Goal: Task Accomplishment & Management: Manage account settings

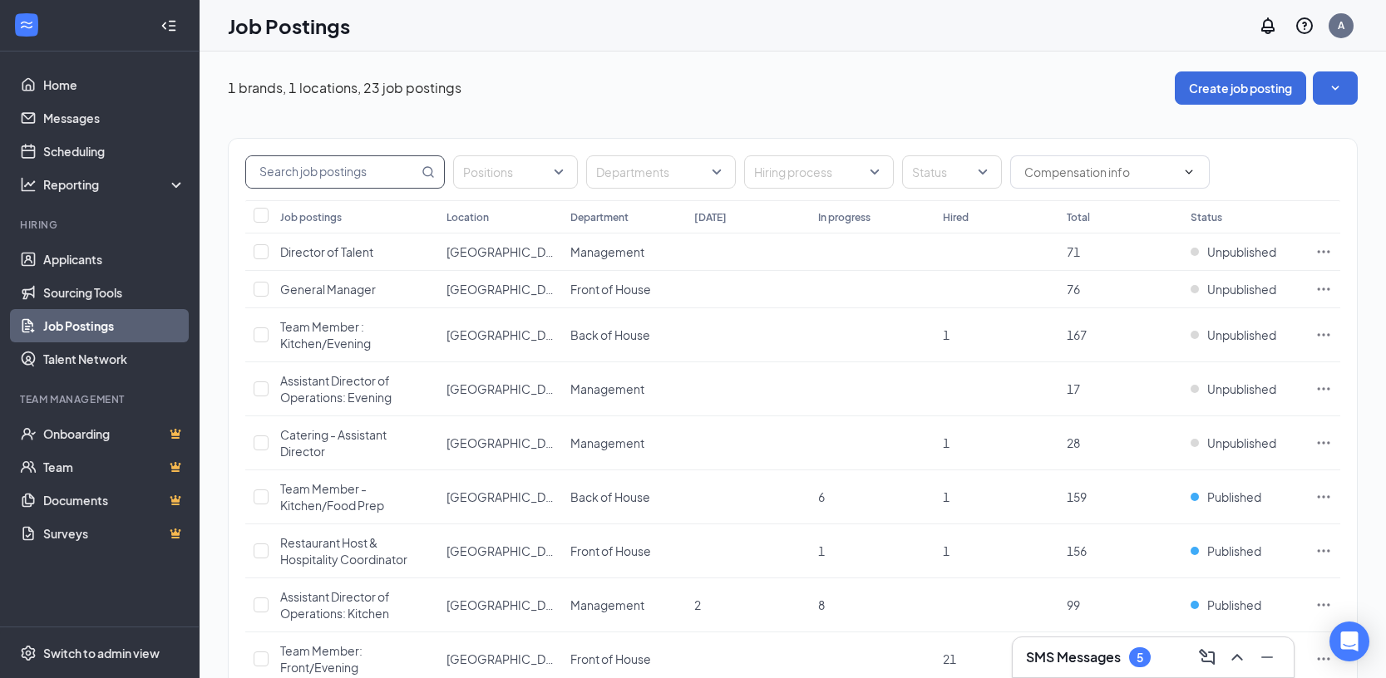
click at [359, 173] on input "text" at bounding box center [332, 172] width 172 height 32
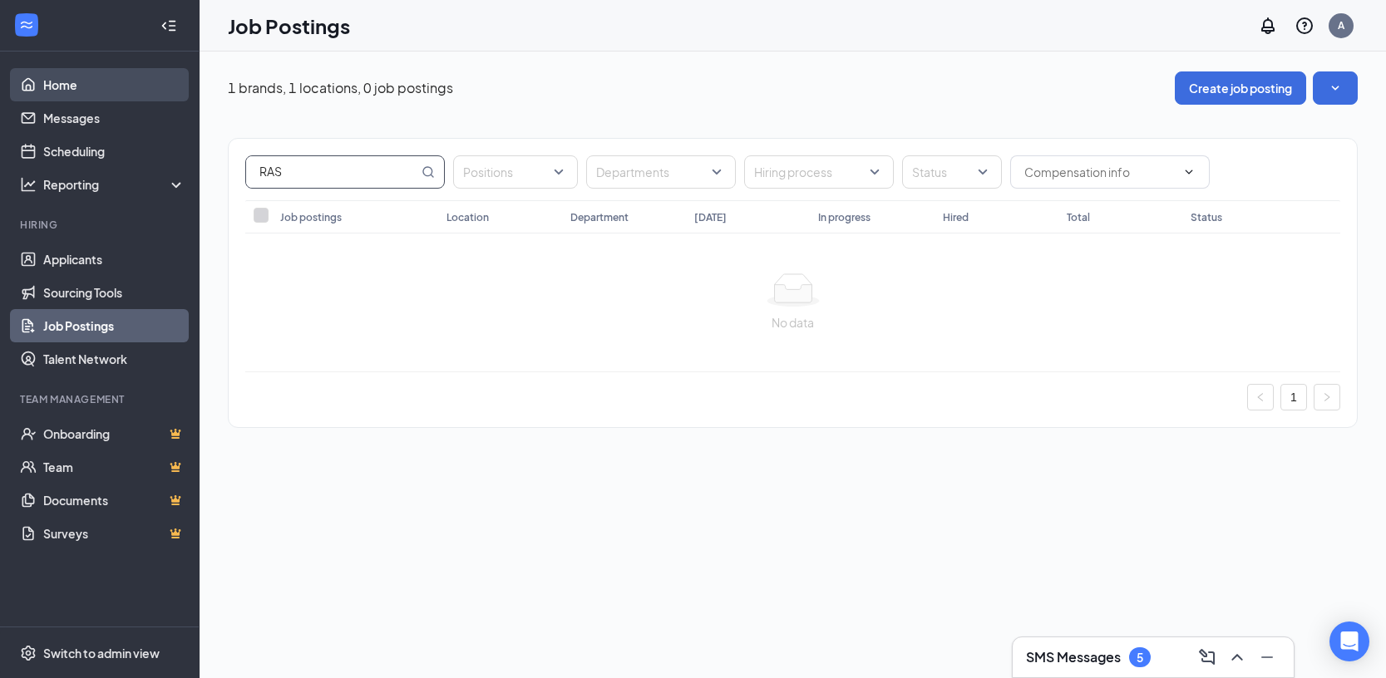
type input "RAS"
click at [63, 86] on link "Home" at bounding box center [114, 84] width 142 height 33
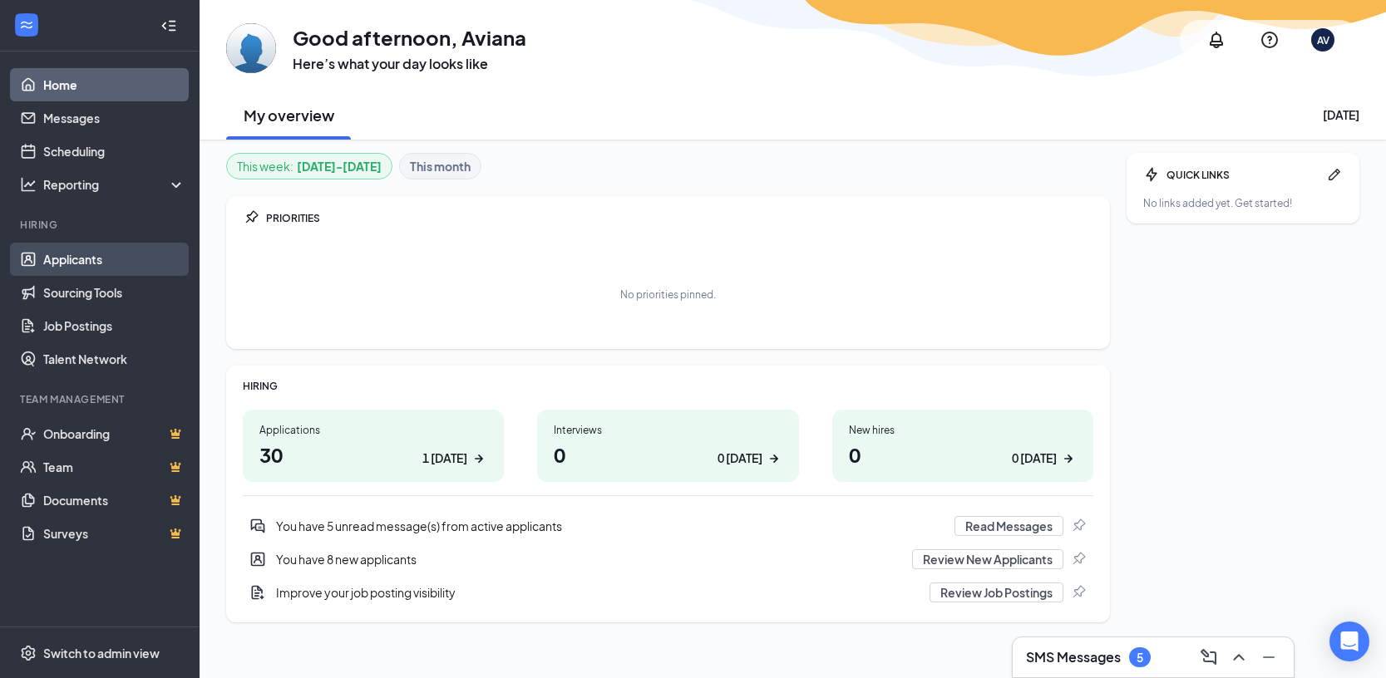
click at [86, 265] on link "Applicants" at bounding box center [114, 259] width 142 height 33
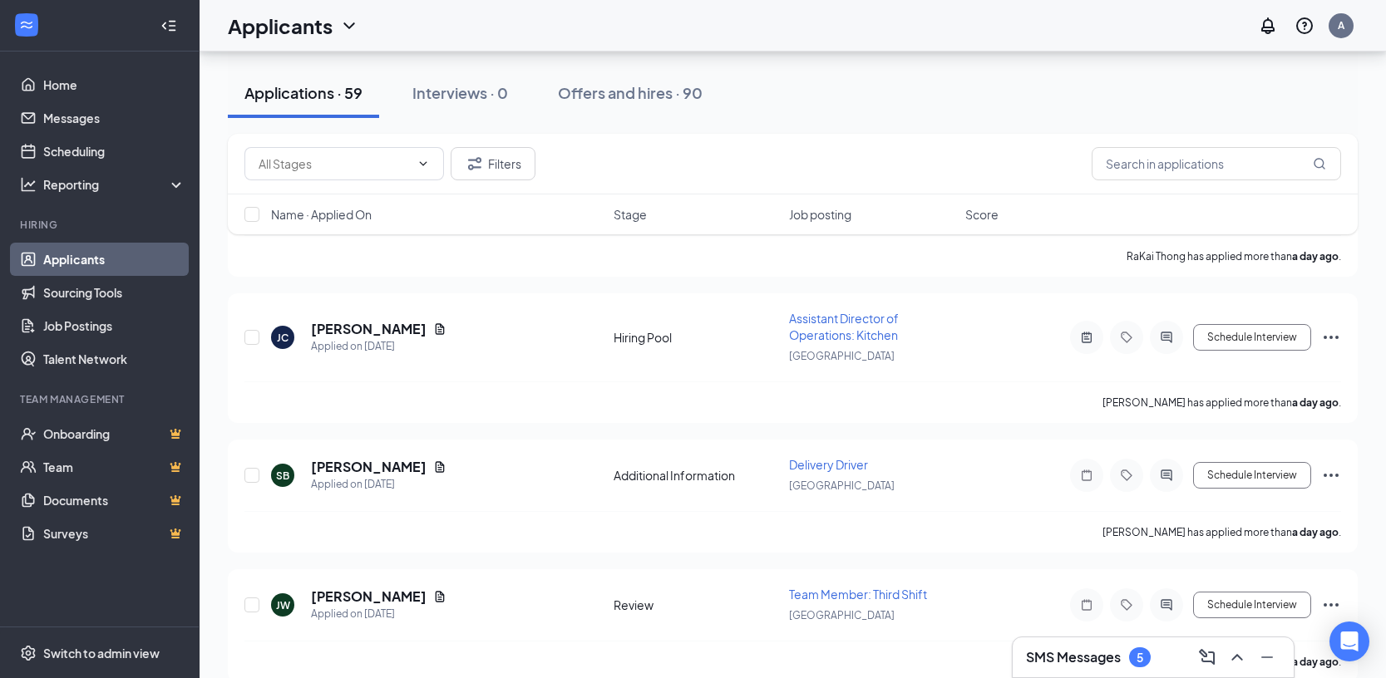
scroll to position [2145, 0]
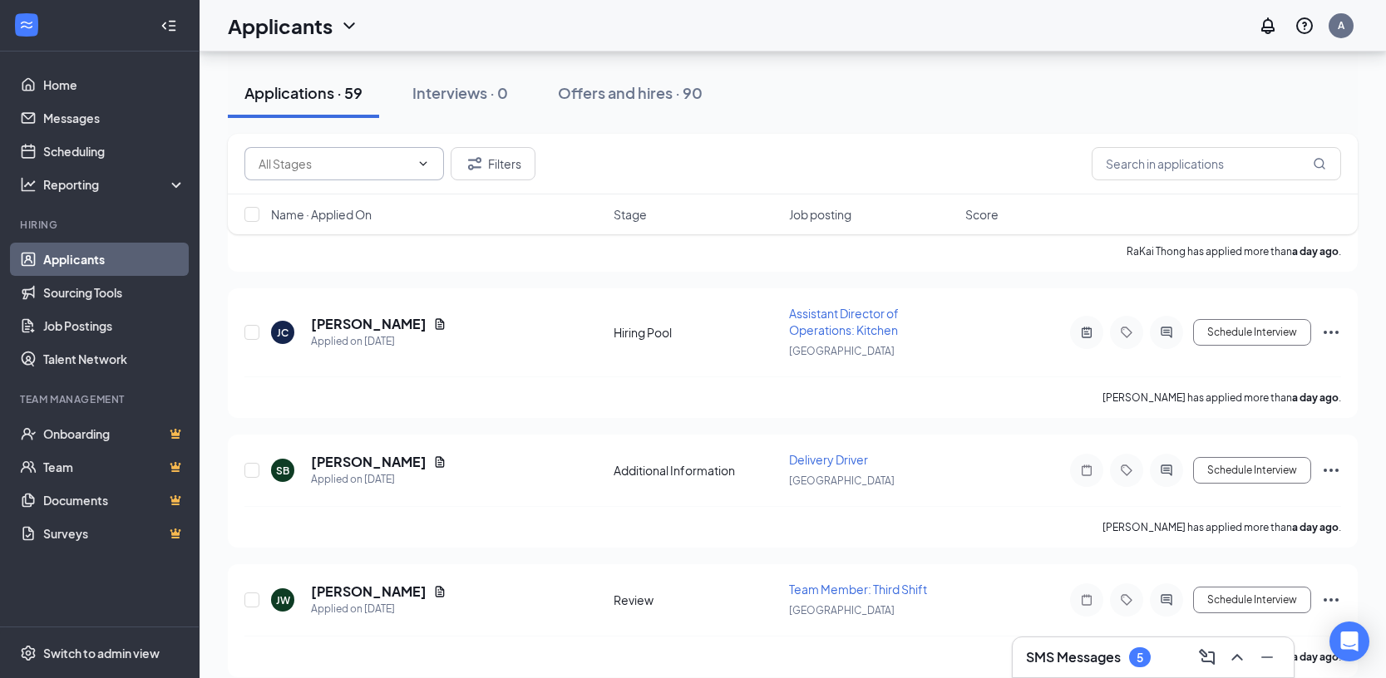
click at [297, 166] on input "text" at bounding box center [334, 164] width 151 height 18
click at [346, 129] on div "Applications · 59 Interviews · 0 Offers and hires · 90" at bounding box center [793, 93] width 1130 height 83
click at [1166, 162] on input "text" at bounding box center [1216, 163] width 249 height 33
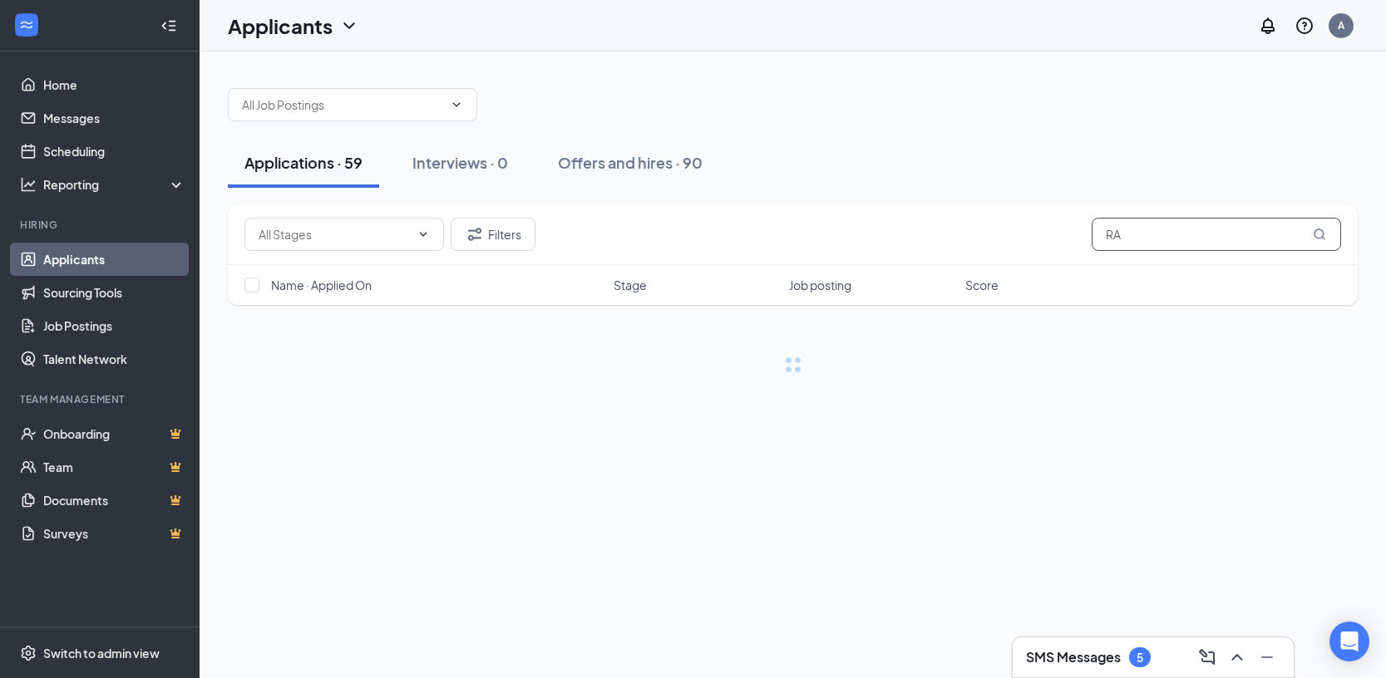
type input "R"
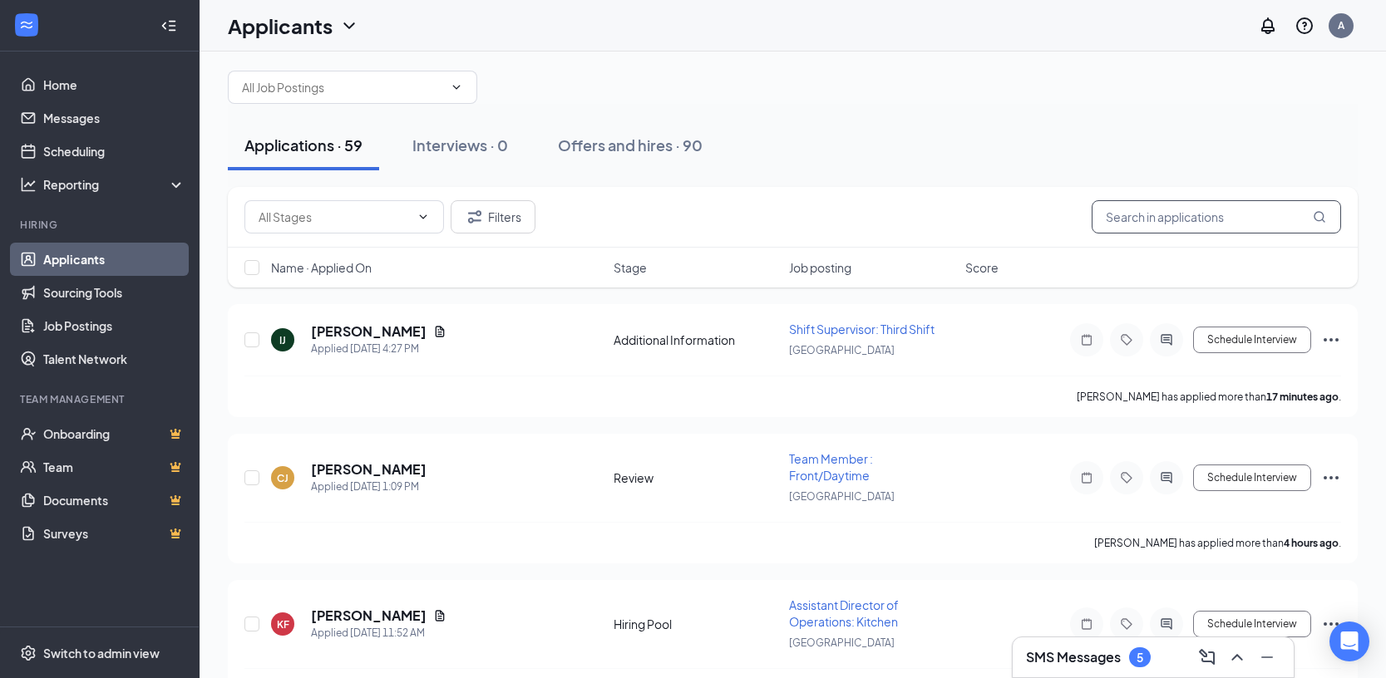
scroll to position [26, 0]
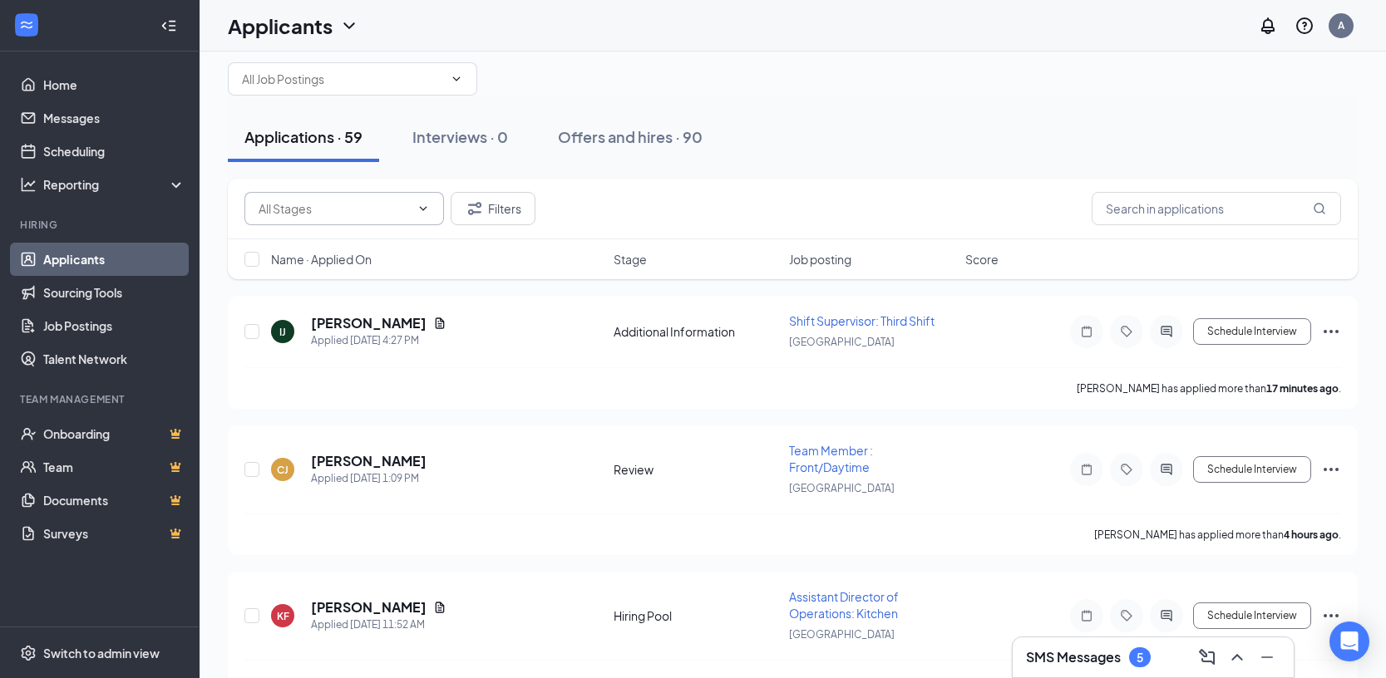
click at [419, 206] on icon "ChevronDown" at bounding box center [423, 208] width 13 height 13
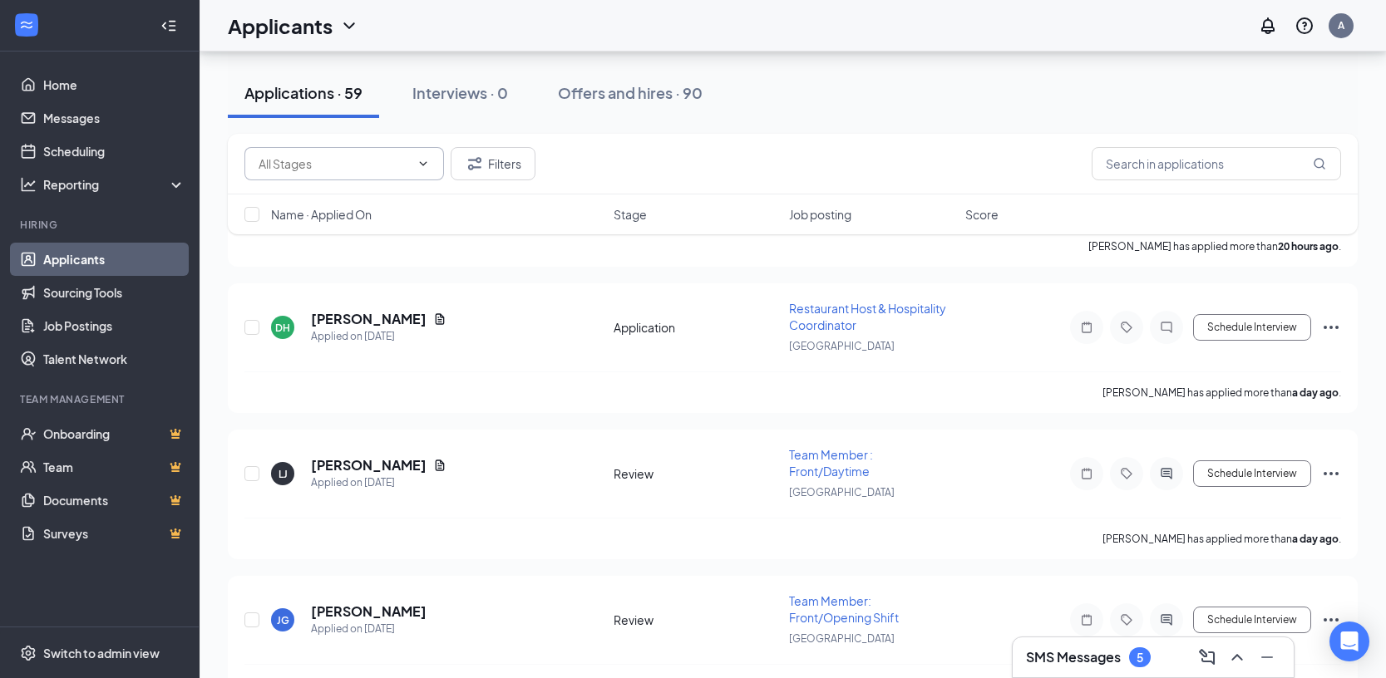
scroll to position [1300, 0]
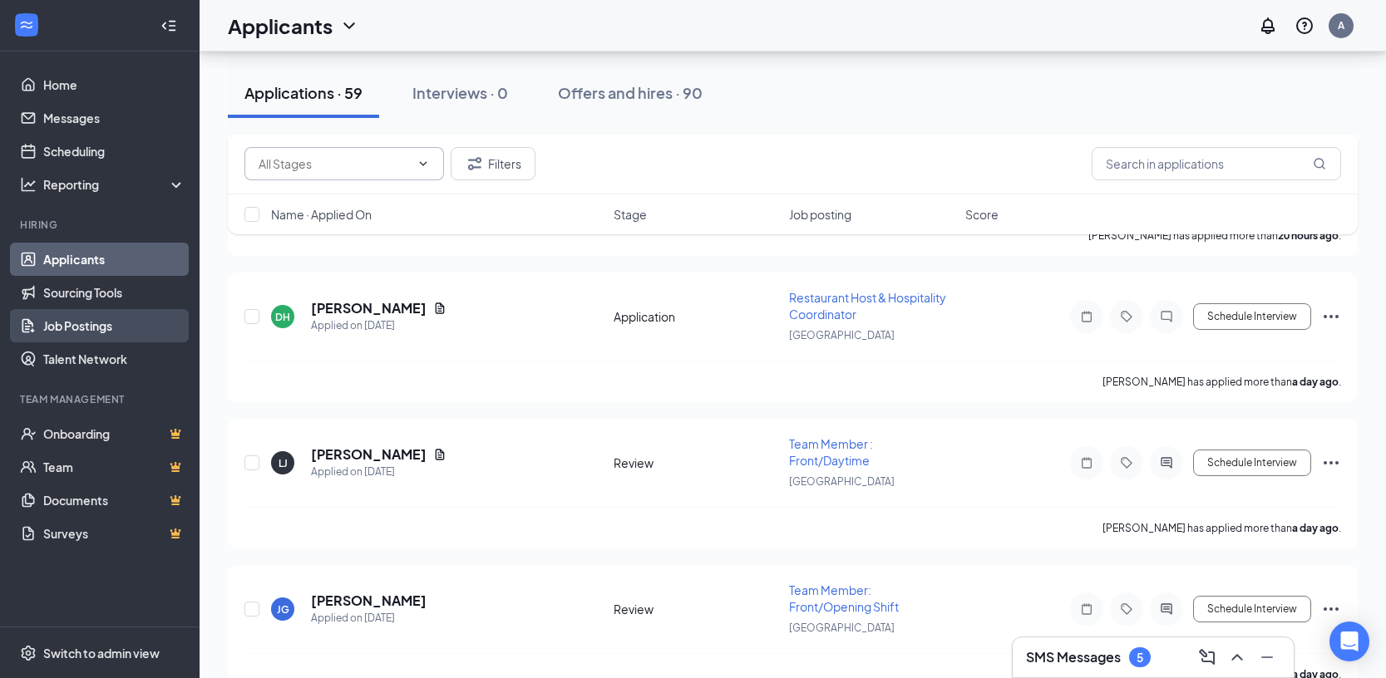
click at [82, 337] on link "Job Postings" at bounding box center [114, 325] width 142 height 33
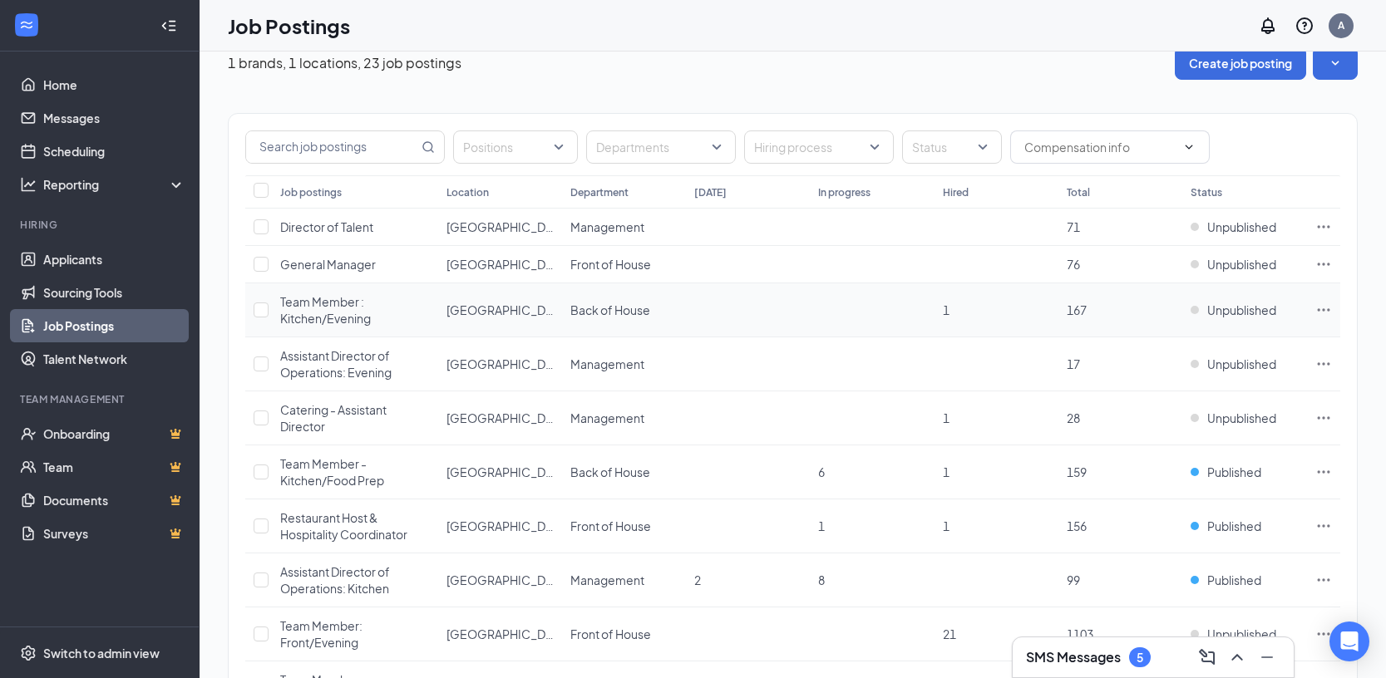
scroll to position [26, 0]
click at [388, 373] on span "Assistant Director of Operations: Evening" at bounding box center [335, 364] width 111 height 32
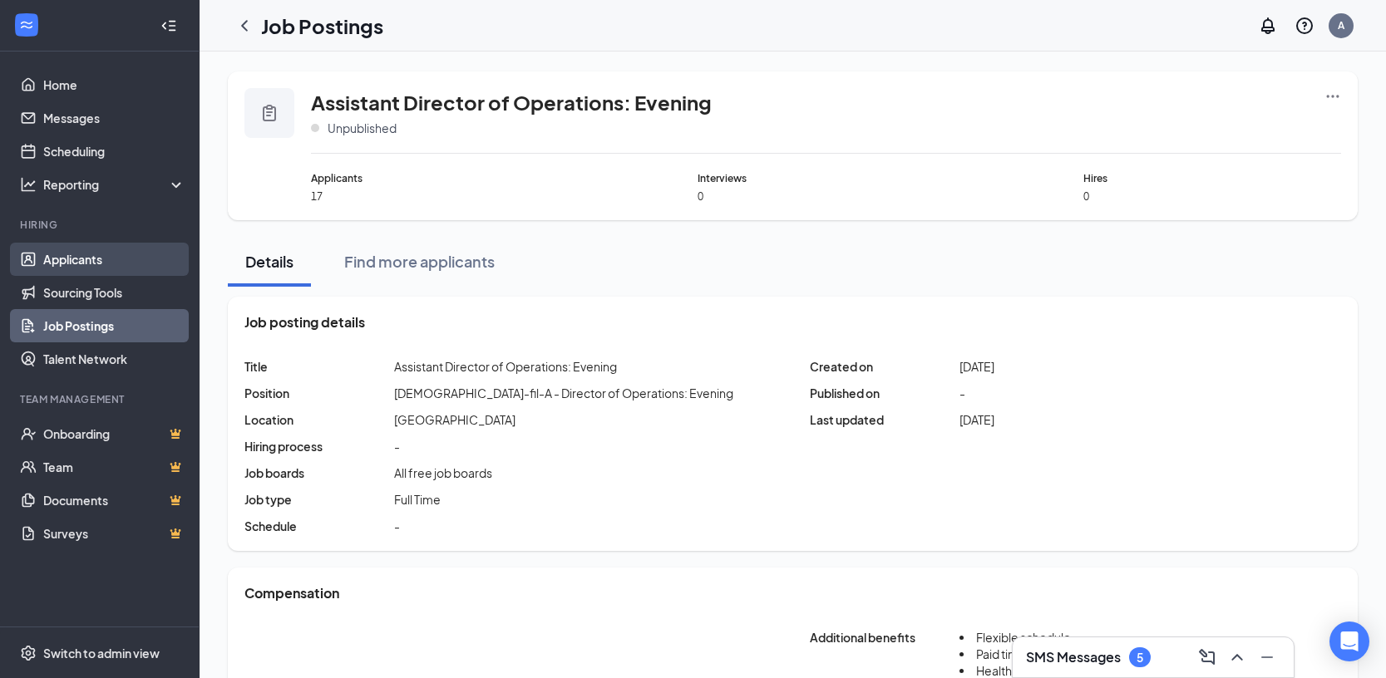
click at [109, 269] on link "Applicants" at bounding box center [114, 259] width 142 height 33
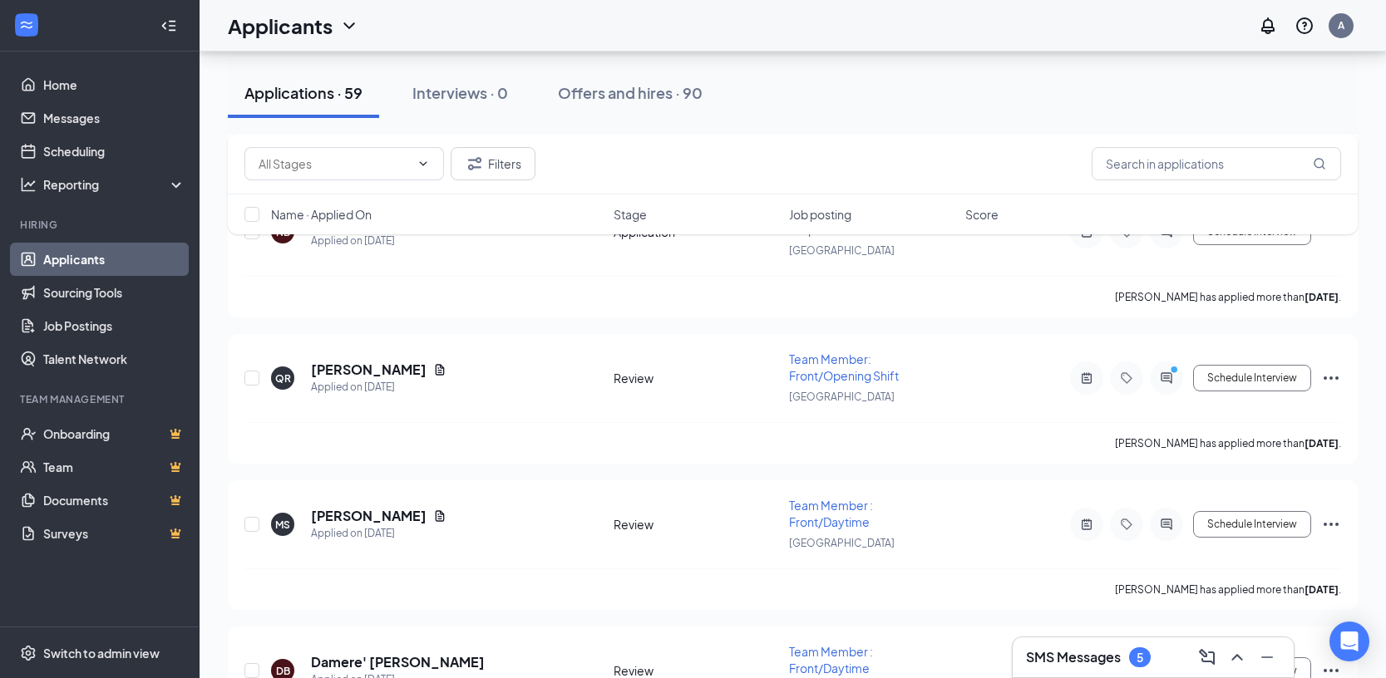
scroll to position [5582, 0]
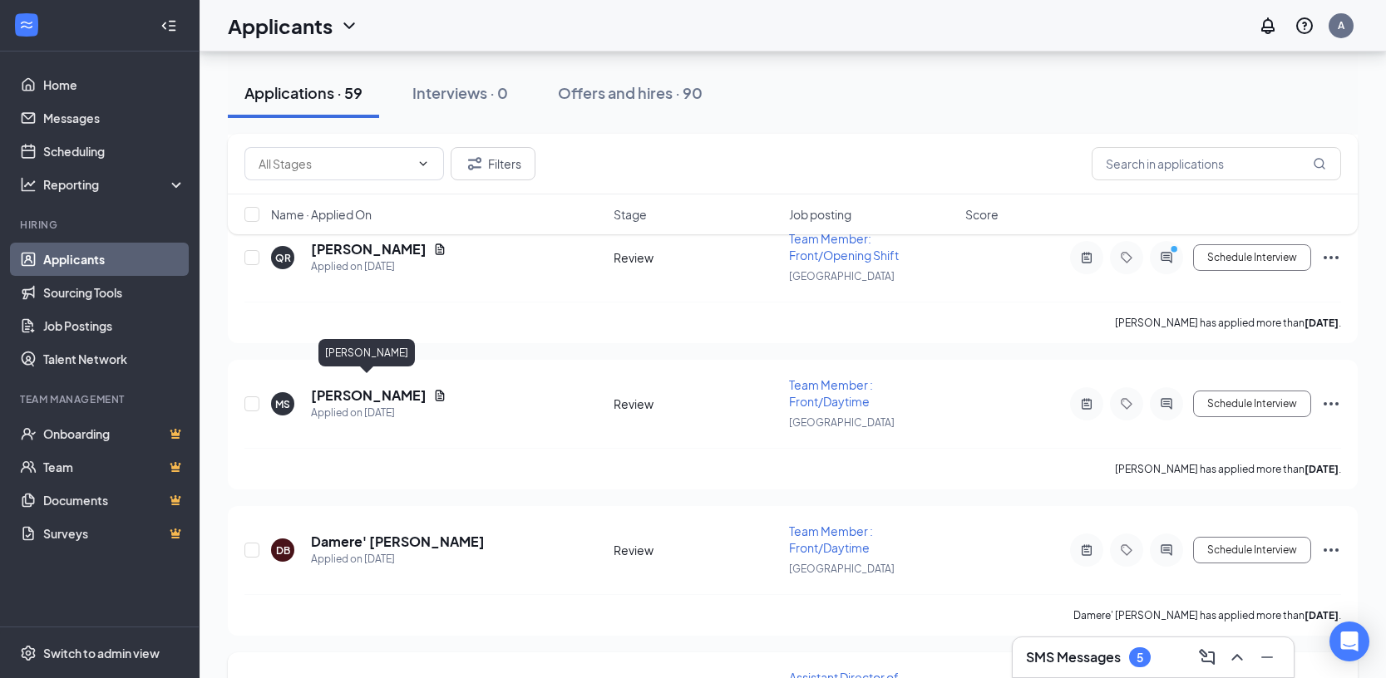
click at [351, 678] on h5 "[PERSON_NAME]" at bounding box center [369, 688] width 116 height 18
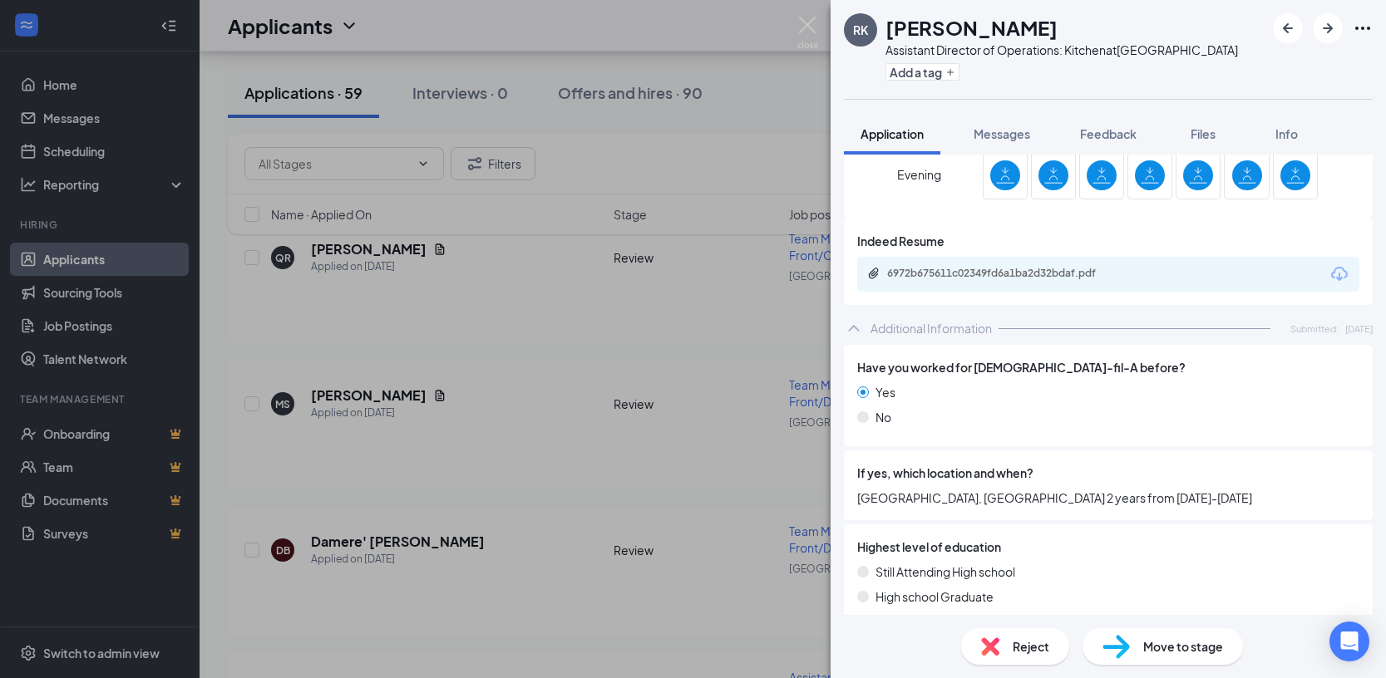
scroll to position [732, 0]
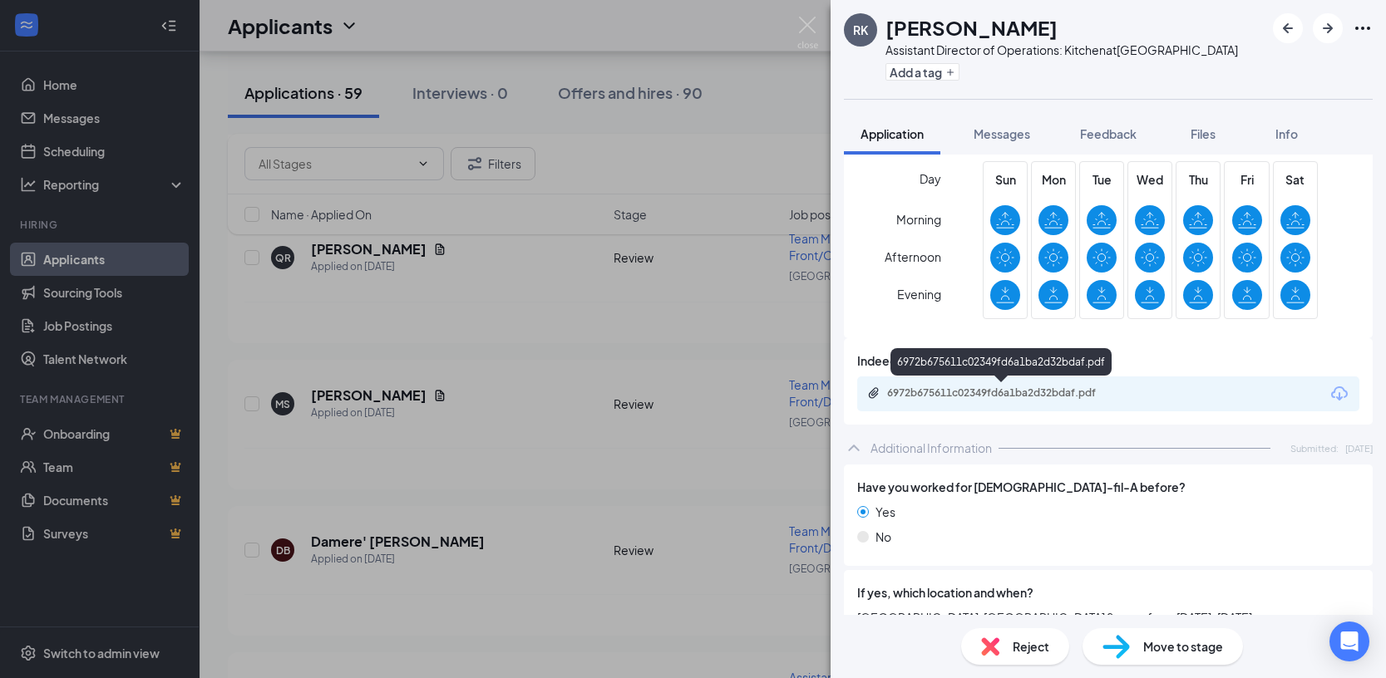
click at [1009, 400] on div "6972b675611c02349fd6a1ba2d32bdaf.pdf" at bounding box center [1001, 395] width 269 height 16
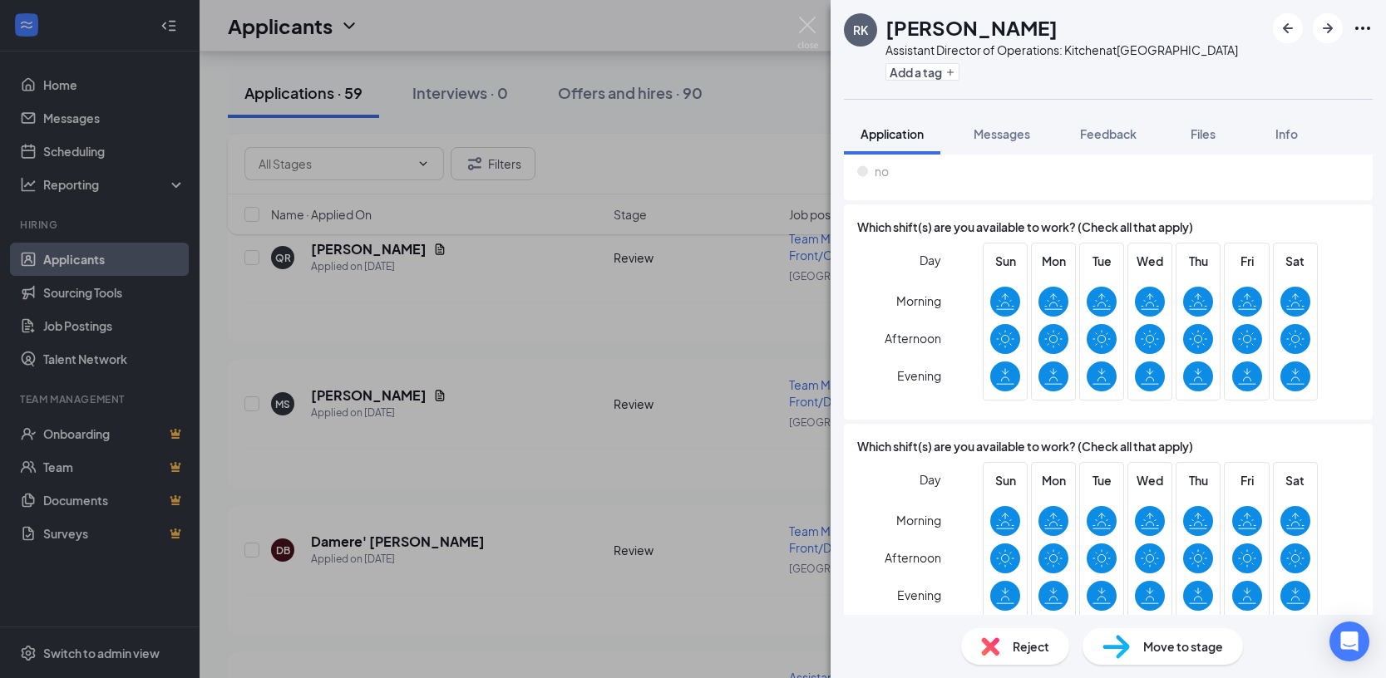
scroll to position [0, 0]
